Goal: Download file/media

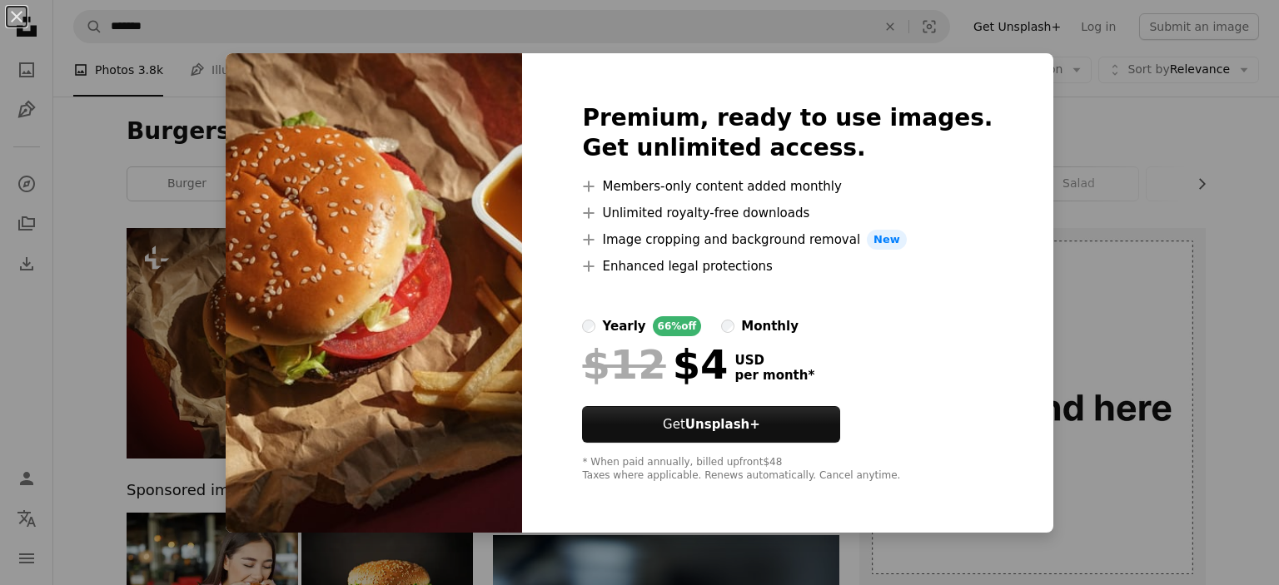
click at [1052, 89] on div "An X shape Premium, ready to use images. Get unlimited access. A plus sign Memb…" at bounding box center [639, 292] width 1279 height 585
click at [1052, 89] on div "A photo Photos 3.8k Pen Tool Illustrations 408 A stack of folders Collections 1…" at bounding box center [665, 69] width 1185 height 53
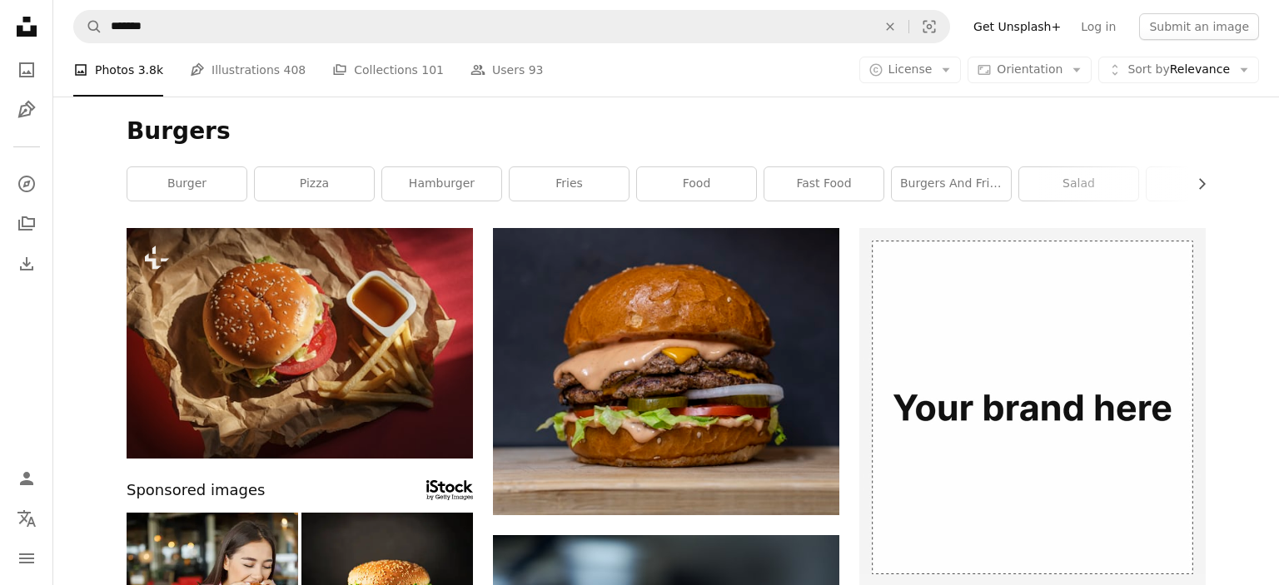
click at [1070, 115] on div "Burgers Chevron right burger pizza hamburger fries food fast food burgers and f…" at bounding box center [666, 163] width 1119 height 132
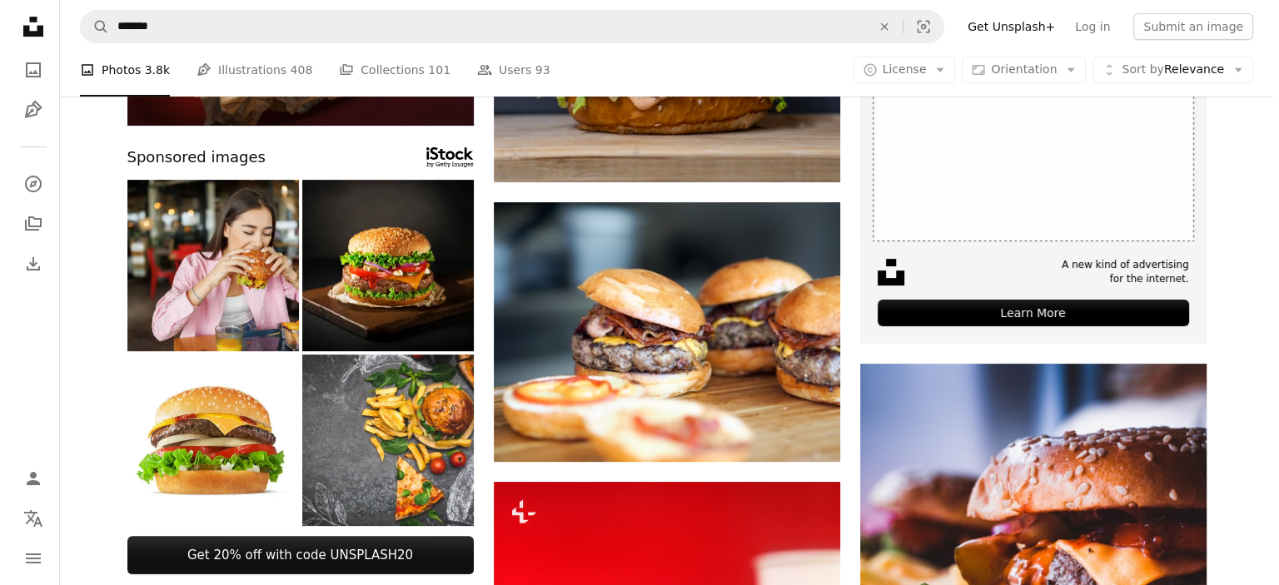
scroll to position [166, 0]
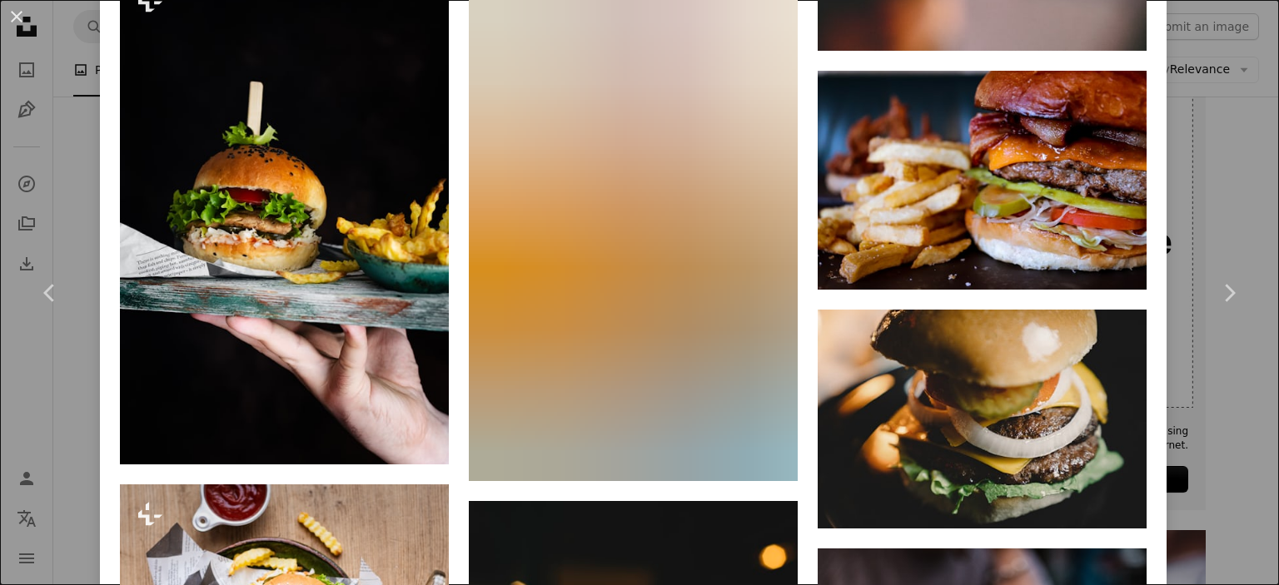
scroll to position [3995, 0]
